Goal: Information Seeking & Learning: Check status

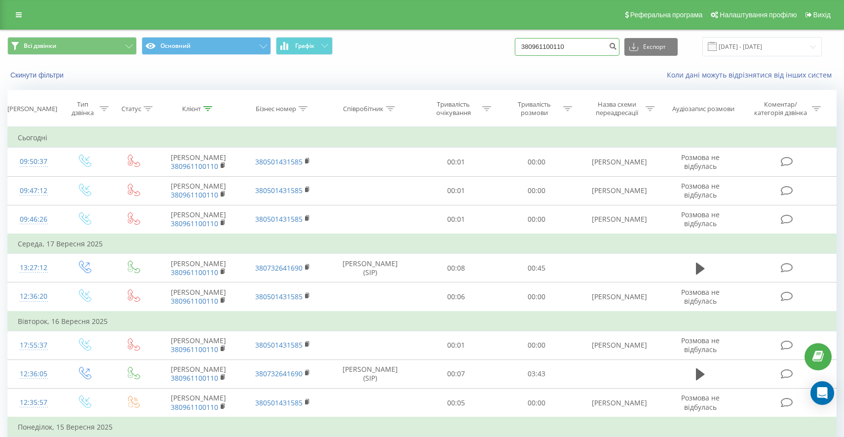
click at [609, 47] on input "380961100110" at bounding box center [567, 47] width 105 height 18
paste input "505580372"
type input "380505580372"
